Goal: Task Accomplishment & Management: Use online tool/utility

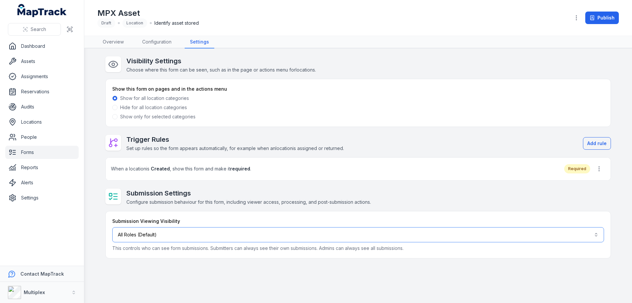
click at [219, 236] on button "All Roles (Default)" at bounding box center [358, 234] width 492 height 15
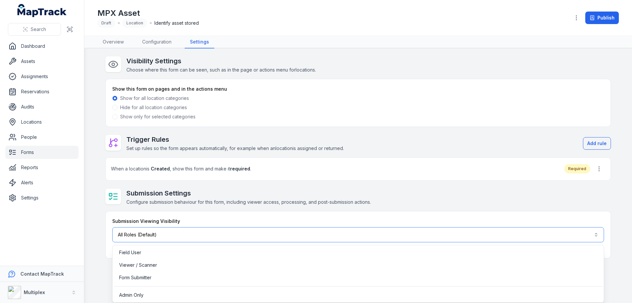
click at [216, 235] on button "All Roles (Default)" at bounding box center [358, 234] width 492 height 15
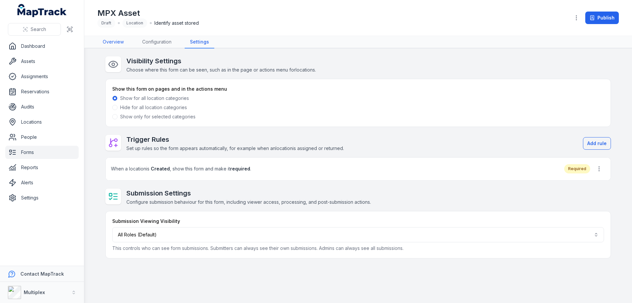
click at [120, 42] on link "Overview" at bounding box center [113, 42] width 32 height 13
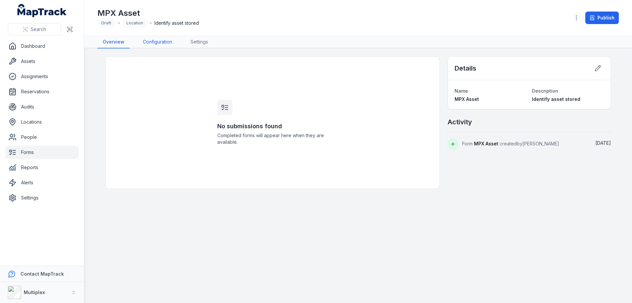
click at [148, 41] on link "Configuration" at bounding box center [158, 42] width 40 height 13
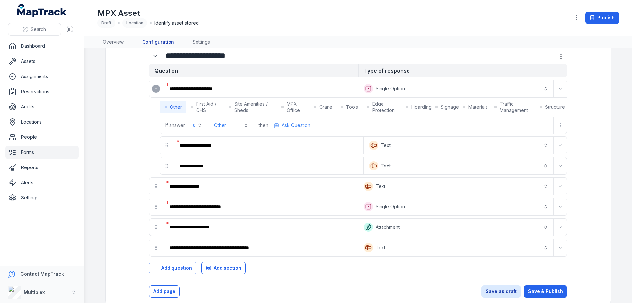
scroll to position [30, 0]
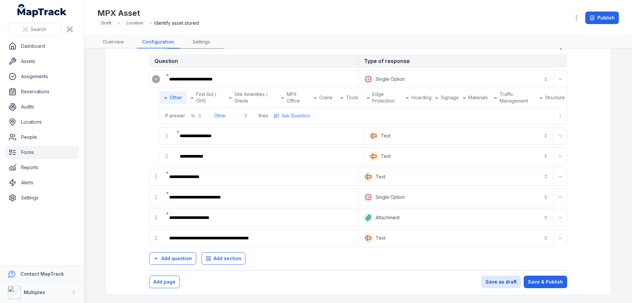
click at [39, 152] on link "Forms" at bounding box center [41, 152] width 73 height 13
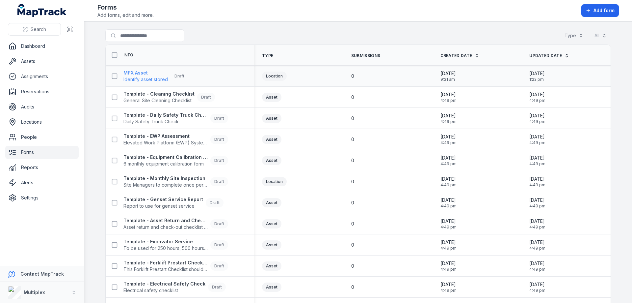
click at [138, 70] on strong "MPX Asset" at bounding box center [145, 72] width 44 height 7
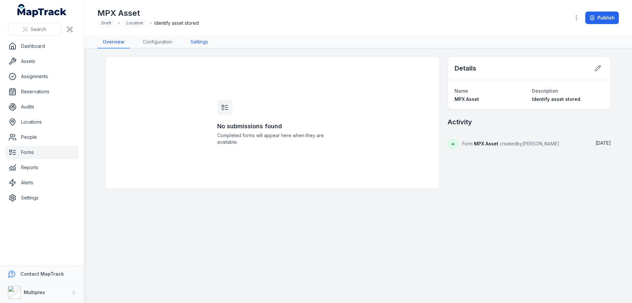
click at [207, 39] on link "Settings" at bounding box center [199, 42] width 28 height 13
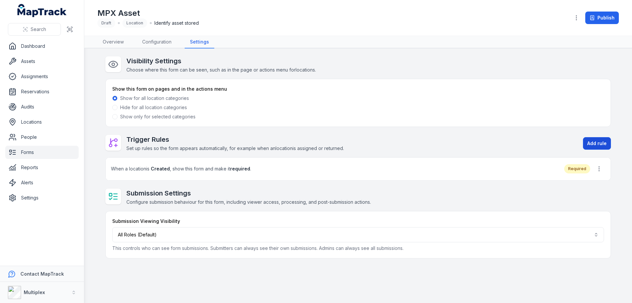
click at [594, 140] on button "Add rule" at bounding box center [597, 143] width 28 height 13
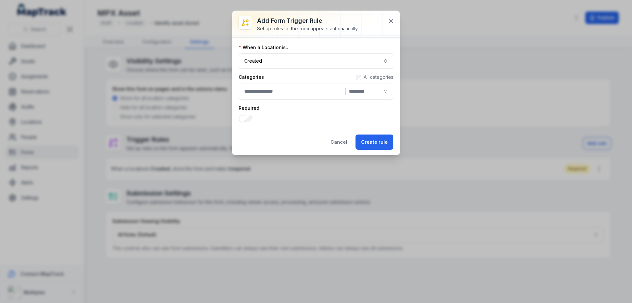
click at [270, 92] on button "|" at bounding box center [316, 91] width 155 height 16
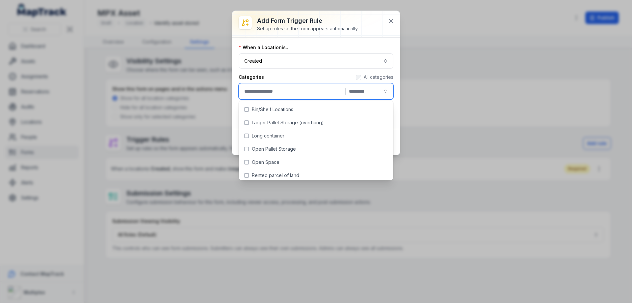
click at [287, 76] on div "Categories All categories" at bounding box center [316, 77] width 155 height 7
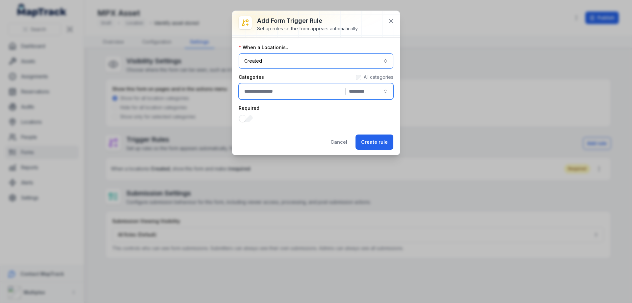
click at [287, 61] on button "Created ******" at bounding box center [316, 60] width 155 height 15
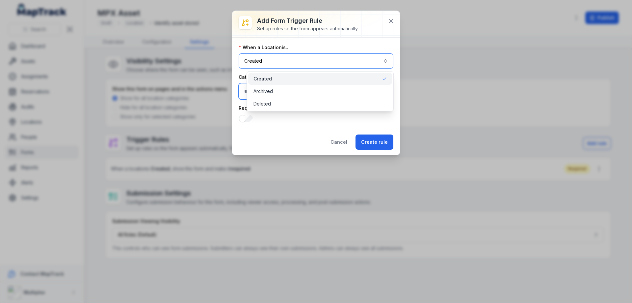
click at [283, 61] on button "Created ******" at bounding box center [316, 60] width 155 height 15
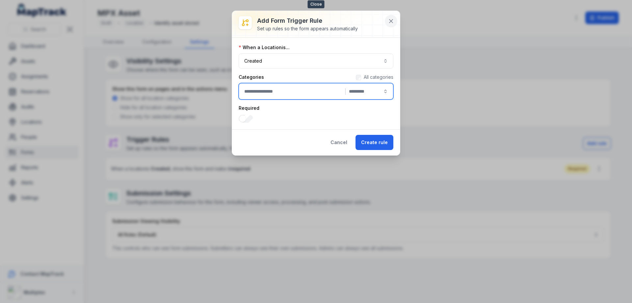
click at [392, 19] on icon at bounding box center [391, 21] width 7 height 7
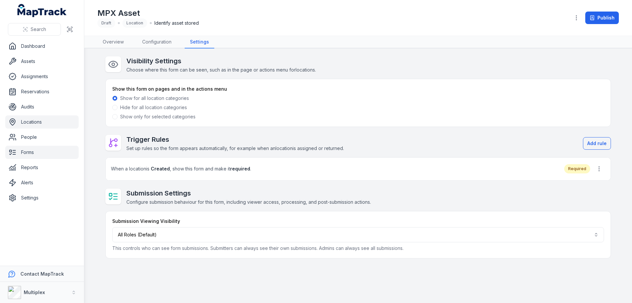
click at [47, 120] on link "Locations" at bounding box center [41, 121] width 73 height 13
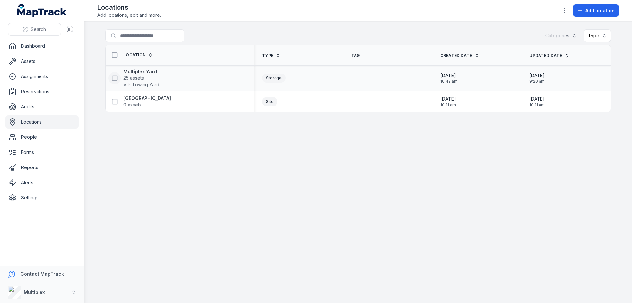
click at [113, 79] on icon at bounding box center [114, 78] width 7 height 7
click at [148, 72] on strong "Multiplex Yard" at bounding box center [141, 71] width 36 height 7
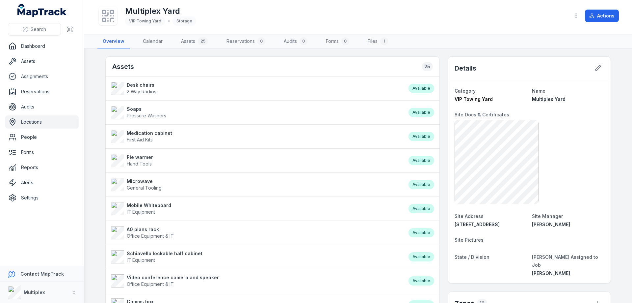
click at [153, 84] on strong "Desk chairs" at bounding box center [142, 85] width 30 height 7
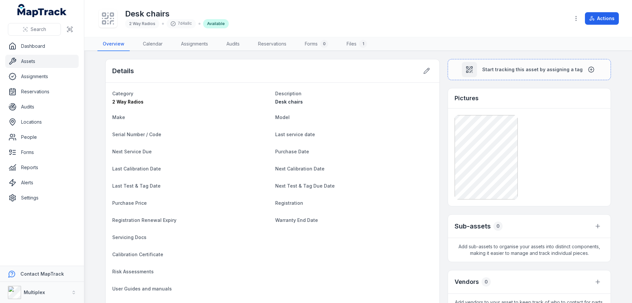
click at [54, 59] on link "Assets" at bounding box center [41, 61] width 73 height 13
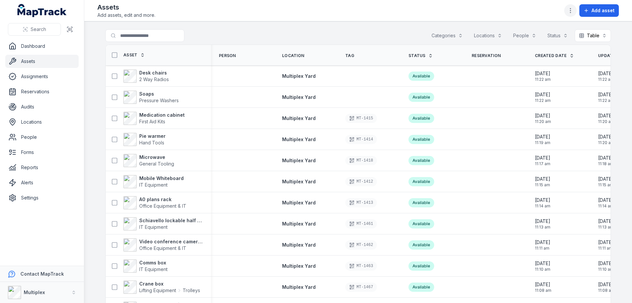
click at [574, 12] on icon "button" at bounding box center [570, 10] width 7 height 7
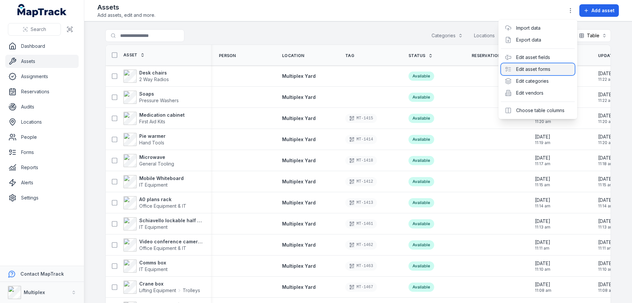
click at [558, 68] on div "Edit asset forms" at bounding box center [538, 69] width 74 height 12
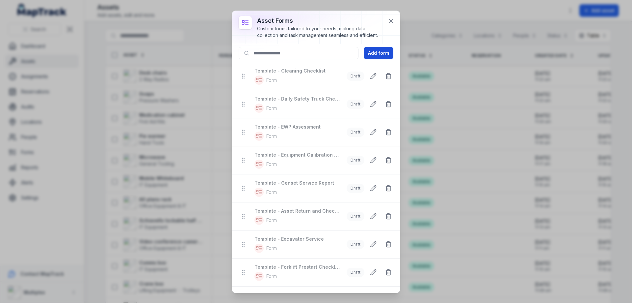
click at [384, 55] on button "Add form" at bounding box center [379, 53] width 30 height 13
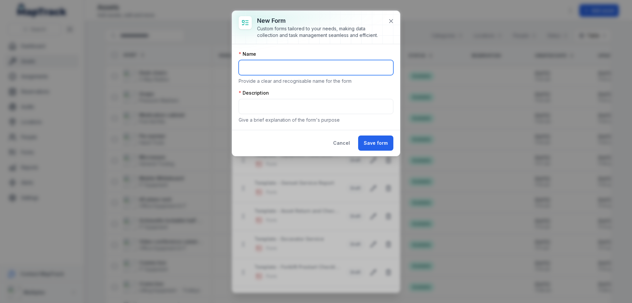
click at [338, 61] on input "text" at bounding box center [316, 67] width 155 height 15
click at [341, 142] on button "Cancel" at bounding box center [342, 142] width 28 height 15
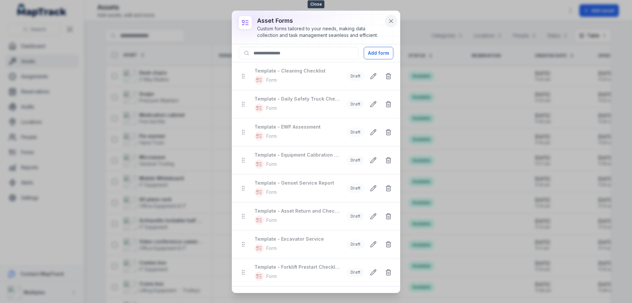
click at [391, 21] on icon at bounding box center [391, 20] width 3 height 3
